Goal: Transaction & Acquisition: Download file/media

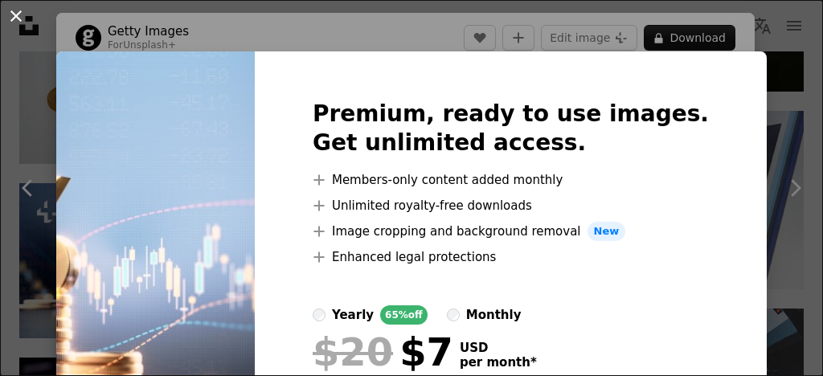
scroll to position [7, 0]
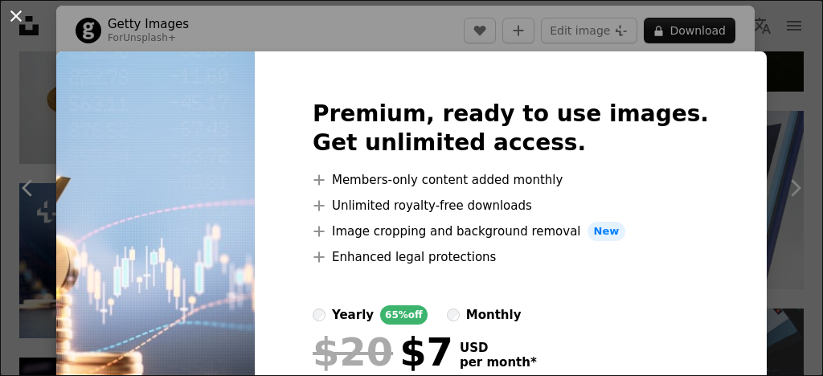
click at [17, 14] on button "An X shape" at bounding box center [15, 15] width 19 height 19
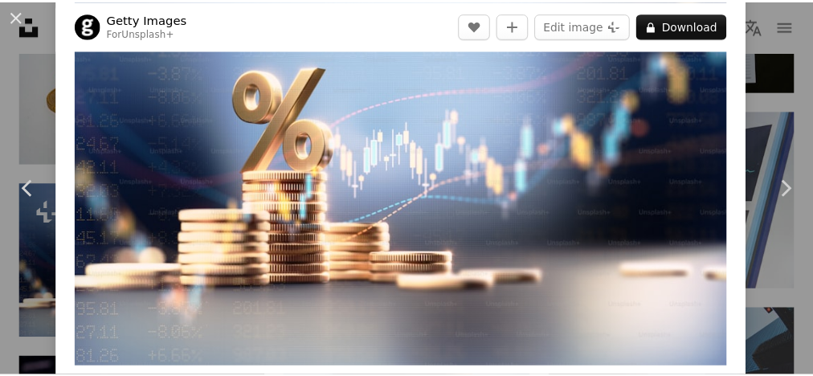
scroll to position [101, 0]
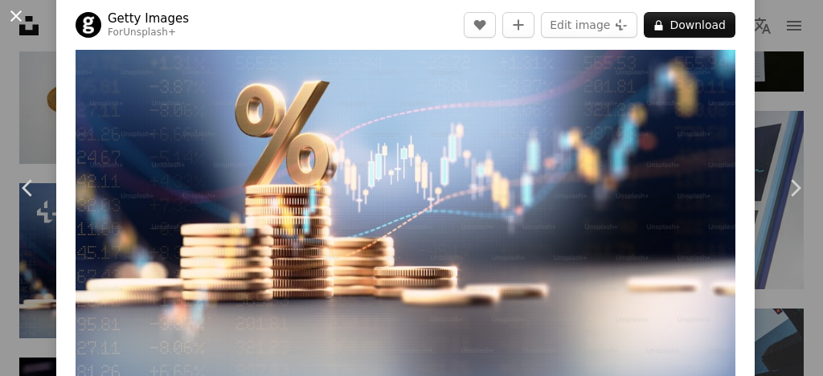
click at [14, 11] on button "An X shape" at bounding box center [15, 15] width 19 height 19
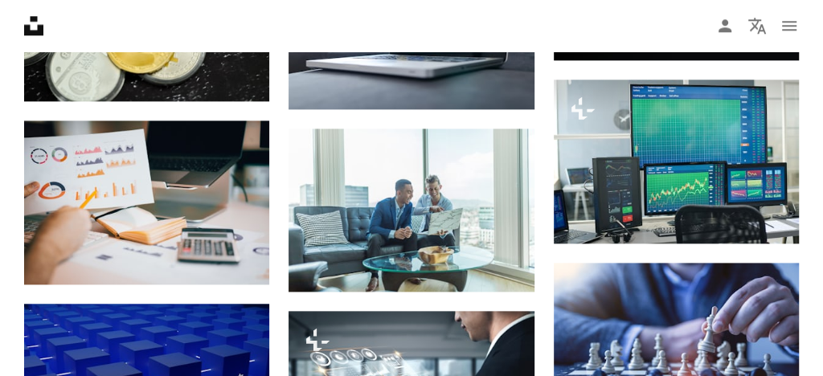
scroll to position [7009, 0]
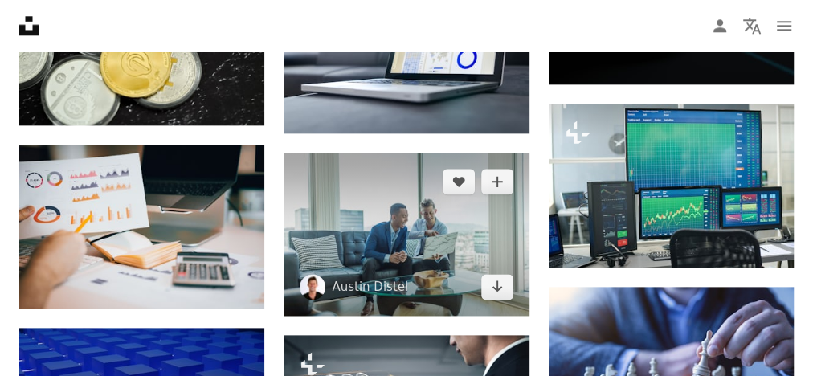
click at [395, 235] on img at bounding box center [406, 235] width 245 height 164
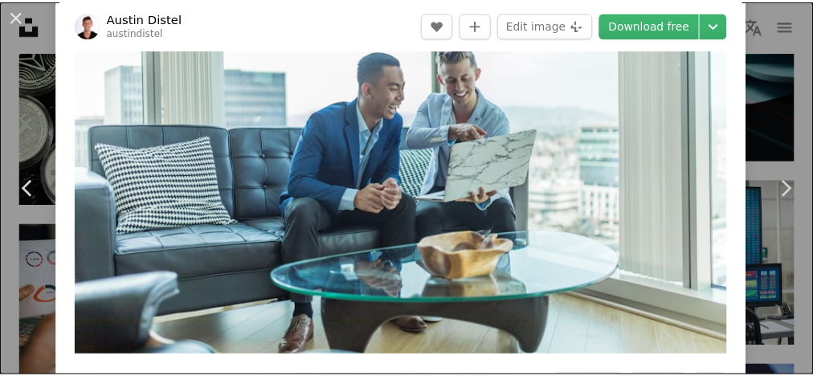
scroll to position [140, 0]
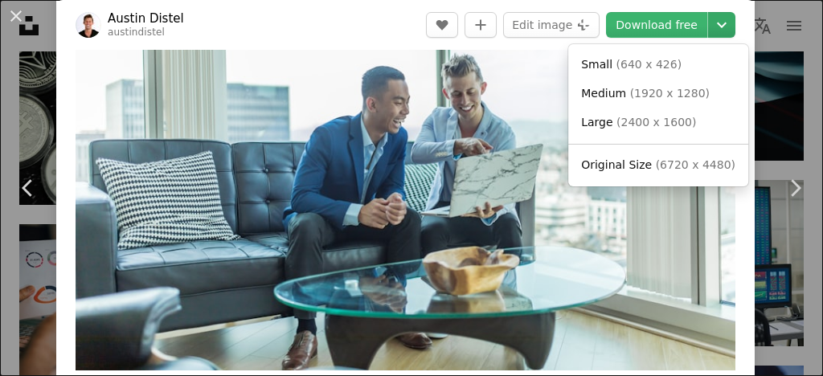
click at [717, 25] on icon "Choose download size" at bounding box center [722, 25] width 10 height 6
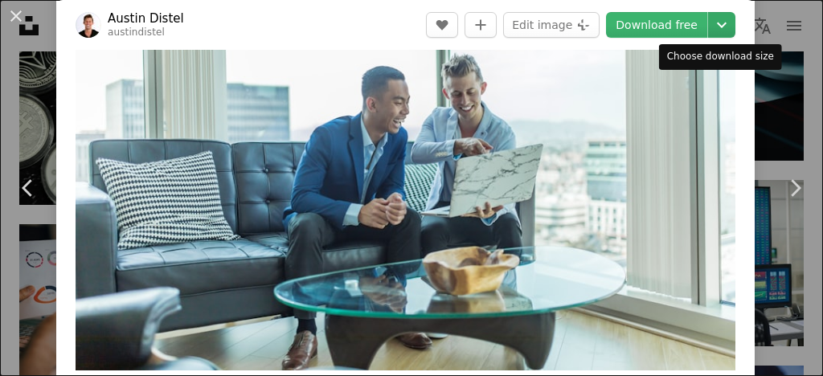
click at [712, 27] on icon "Chevron down" at bounding box center [721, 24] width 26 height 19
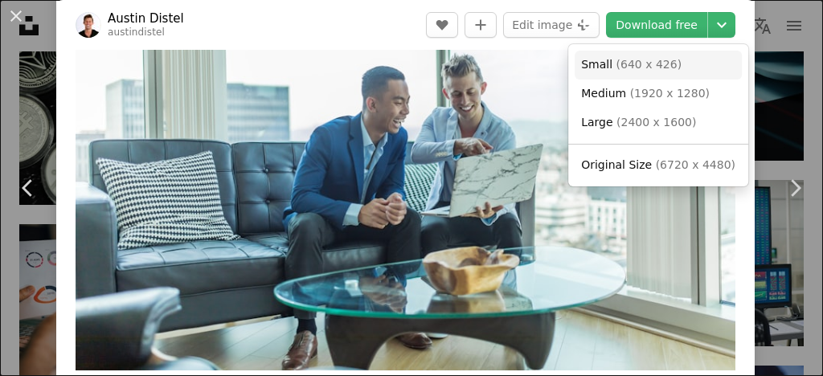
click at [663, 63] on span "( 640 x 426 )" at bounding box center [649, 64] width 66 height 13
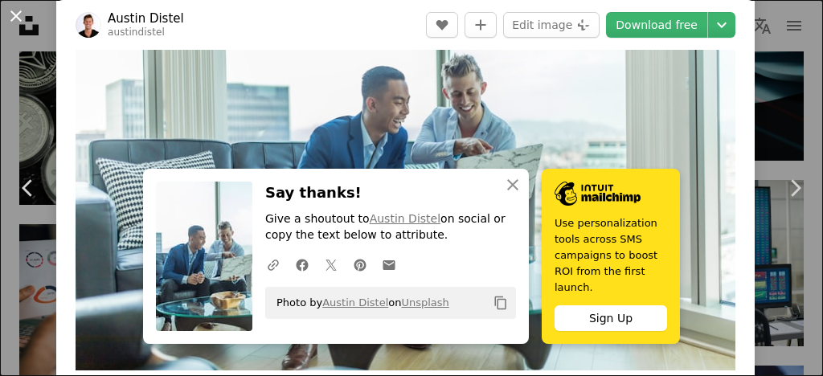
click at [18, 13] on button "An X shape" at bounding box center [15, 15] width 19 height 19
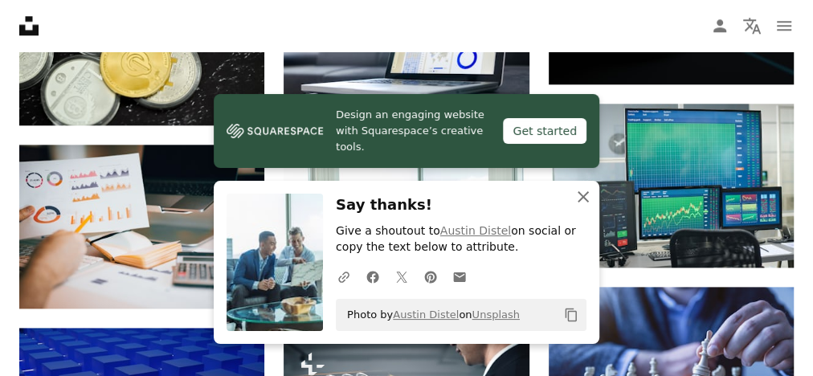
click at [583, 198] on icon "button" at bounding box center [583, 196] width 11 height 11
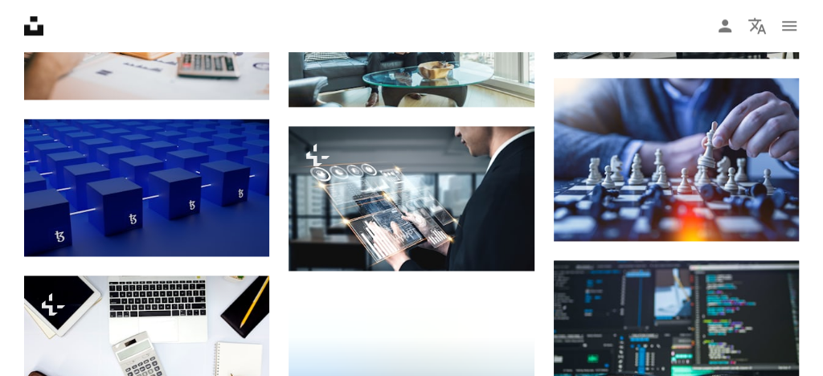
scroll to position [7193, 0]
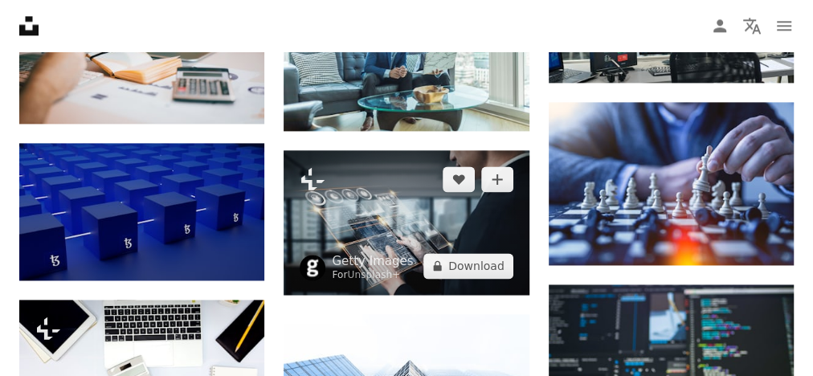
click at [355, 207] on img at bounding box center [406, 222] width 245 height 144
